Goal: Transaction & Acquisition: Obtain resource

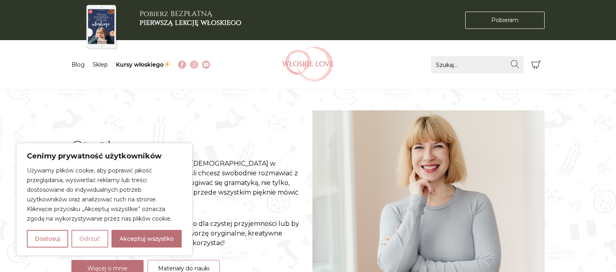
click at [94, 240] on button "Odrzuć" at bounding box center [89, 239] width 37 height 18
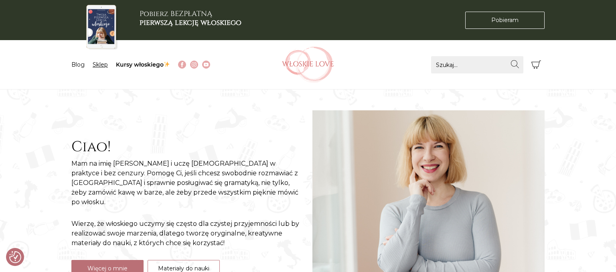
click at [100, 64] on link "Sklep" at bounding box center [100, 64] width 15 height 7
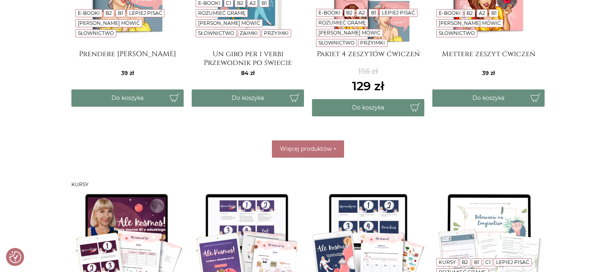
scroll to position [481, 0]
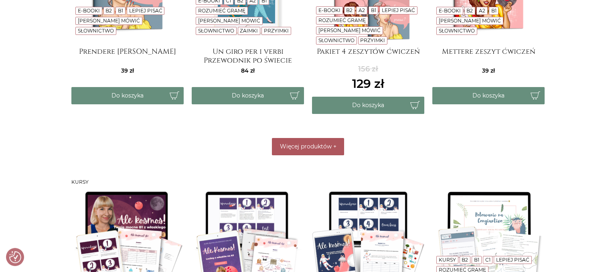
click at [335, 152] on button "Więcej produktów +" at bounding box center [308, 146] width 72 height 17
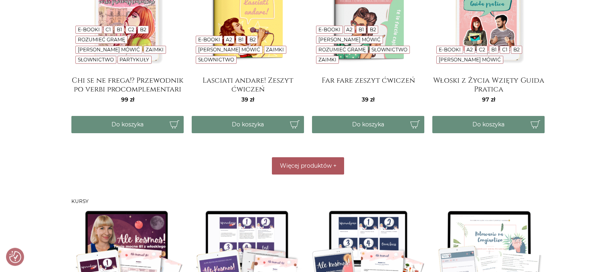
scroll to position [663, 0]
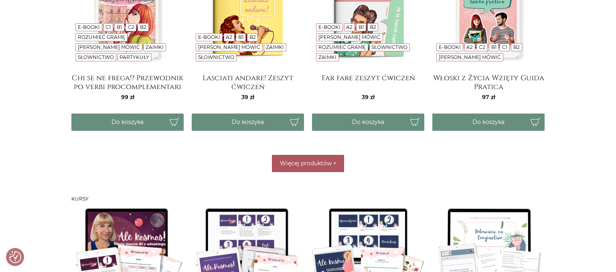
click at [301, 167] on button "Więcej produktów +" at bounding box center [308, 163] width 72 height 17
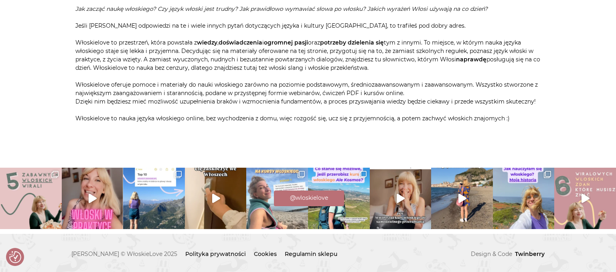
scroll to position [0, 0]
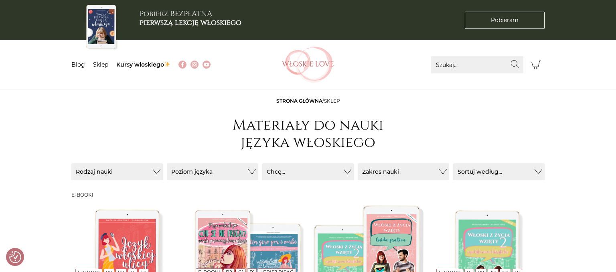
click at [163, 26] on b "pierwszą lekcję włoskiego" at bounding box center [191, 23] width 102 height 10
click at [108, 16] on img at bounding box center [101, 27] width 35 height 48
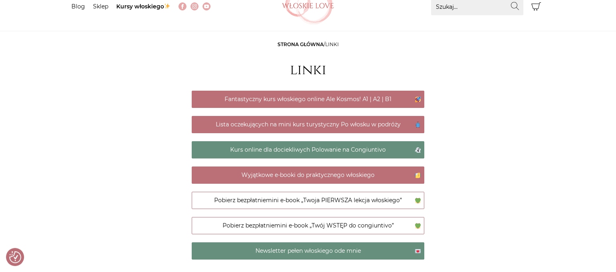
scroll to position [40, 0]
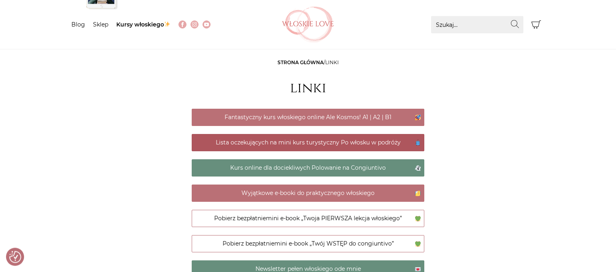
click at [371, 141] on link "Lista oczekujących na mini kurs turystyczny Po włosku w podróży" at bounding box center [308, 142] width 233 height 17
